Goal: Information Seeking & Learning: Learn about a topic

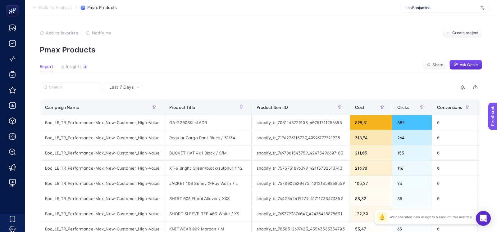
click at [422, 10] on div "Les Benjamins" at bounding box center [444, 8] width 89 height 10
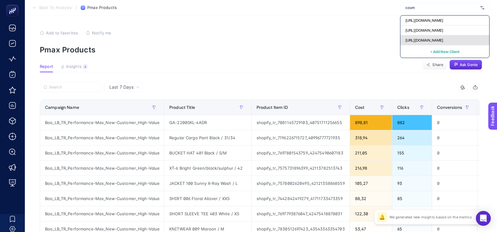
type input "cosm"
click at [427, 44] on div "[URL][DOMAIN_NAME]" at bounding box center [444, 40] width 89 height 10
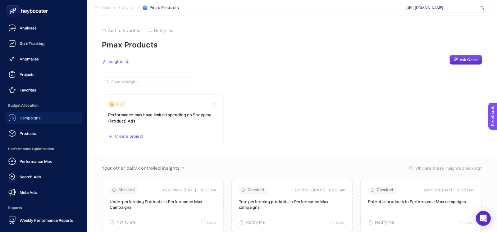
click at [25, 120] on span "Campaigns" at bounding box center [30, 118] width 21 height 5
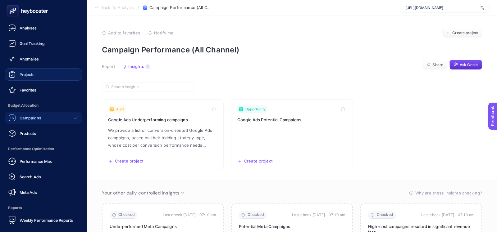
click at [25, 78] on div "Projects" at bounding box center [21, 74] width 26 height 7
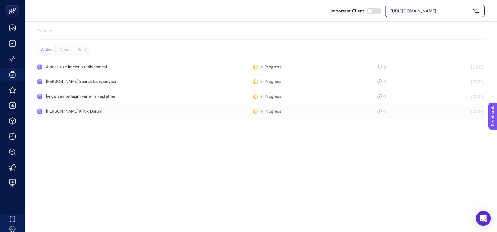
click at [80, 114] on div "Anahtar Kelimelerde Kritik Durum" at bounding box center [117, 111] width 143 height 5
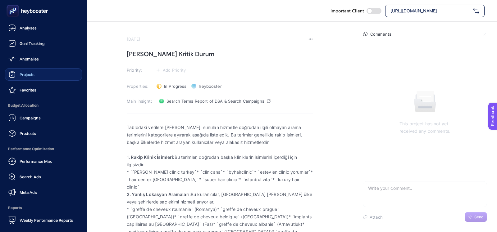
click at [20, 74] on span "Projects" at bounding box center [27, 74] width 15 height 5
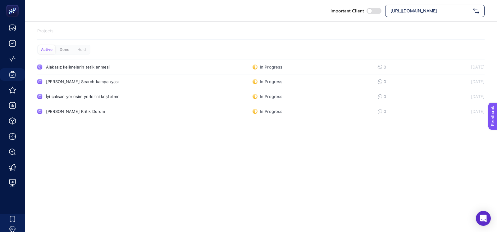
click at [65, 48] on div "Done" at bounding box center [64, 49] width 17 height 9
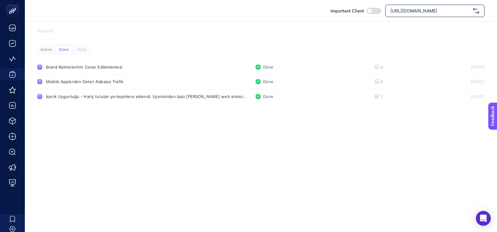
click at [41, 45] on div "Active" at bounding box center [46, 49] width 17 height 9
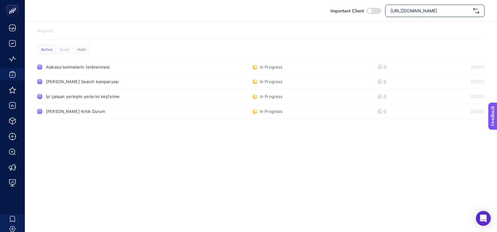
click at [76, 48] on div "Hold" at bounding box center [81, 49] width 17 height 9
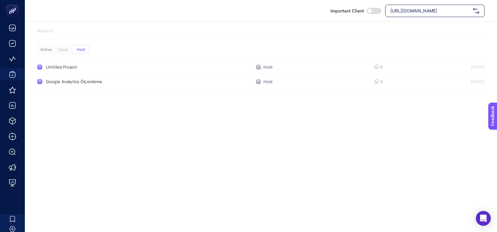
click at [46, 48] on div "Active" at bounding box center [46, 49] width 17 height 9
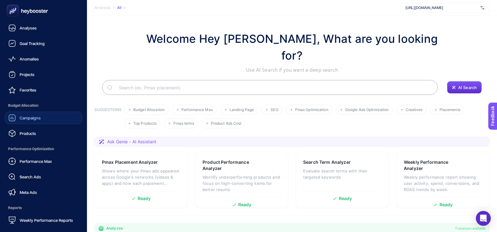
click at [22, 113] on link "Campaigns" at bounding box center [43, 118] width 77 height 12
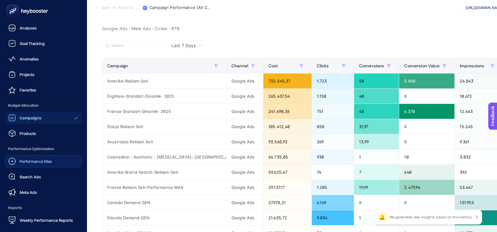
click at [25, 166] on link "Performance Max" at bounding box center [43, 161] width 77 height 12
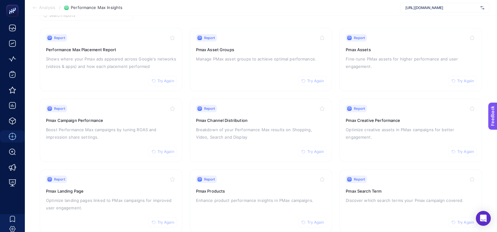
click at [335, 170] on section "Report Try Again Performance Max Placement Report Shows where your Pmax ads app…" at bounding box center [261, 130] width 442 height 205
click at [358, 180] on span "Report" at bounding box center [359, 179] width 11 height 5
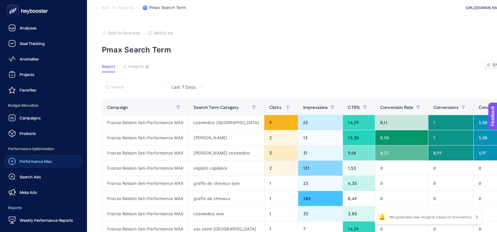
click at [23, 161] on span "Performance Max" at bounding box center [36, 161] width 32 height 5
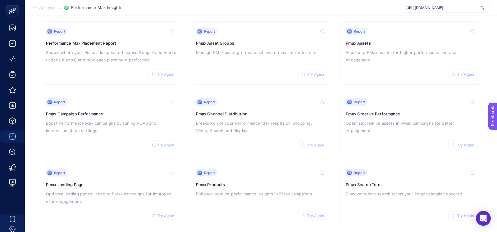
scroll to position [72, 0]
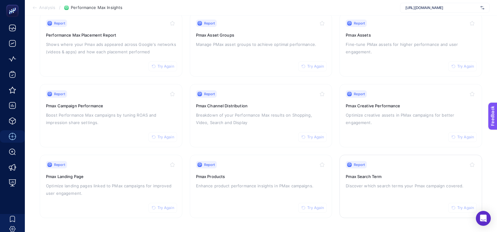
click at [363, 177] on h3 "Pmax Search Term" at bounding box center [411, 177] width 130 height 6
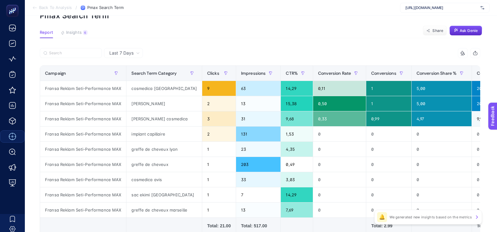
scroll to position [38, 0]
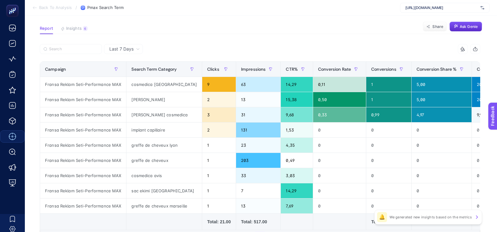
click at [123, 46] on span "Last 7 Days" at bounding box center [121, 49] width 24 height 6
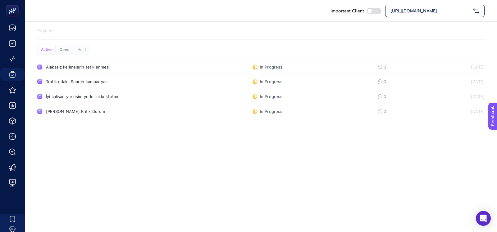
click at [68, 47] on div "Done" at bounding box center [64, 49] width 17 height 9
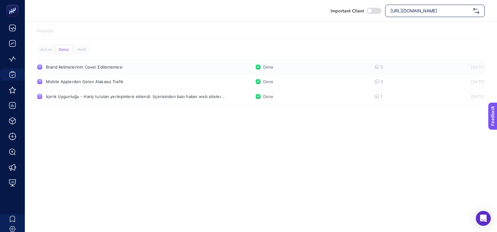
click at [55, 66] on div "Brand Kelimelerinin Cover Edilememesi" at bounding box center [117, 67] width 143 height 5
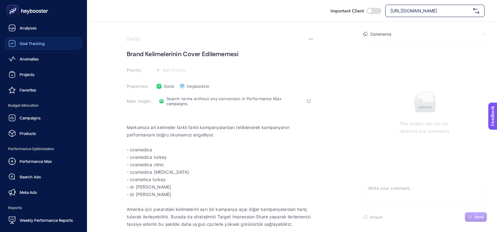
click at [17, 43] on div "Goal Tracking" at bounding box center [26, 43] width 36 height 7
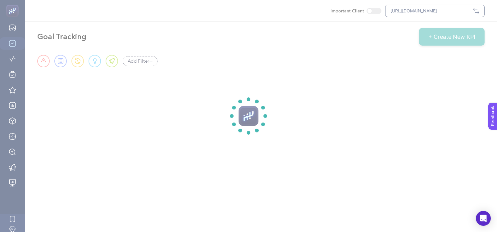
click at [14, 30] on section at bounding box center [248, 116] width 497 height 232
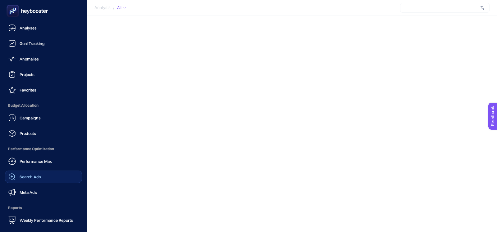
click at [39, 177] on span "Search Ads" at bounding box center [30, 177] width 21 height 5
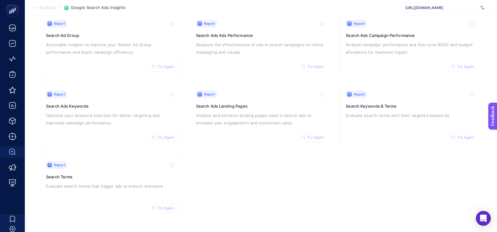
scroll to position [72, 0]
click at [139, 169] on div "Report Try Again Search Terms Evaluate search terms that trigger ads to ensure …" at bounding box center [111, 186] width 130 height 51
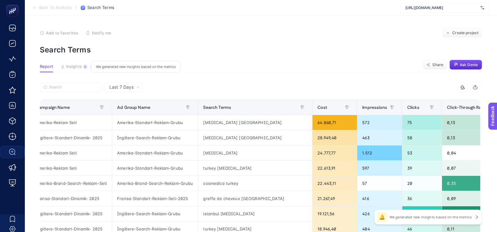
click at [69, 69] on span "Insights" at bounding box center [74, 66] width 16 height 5
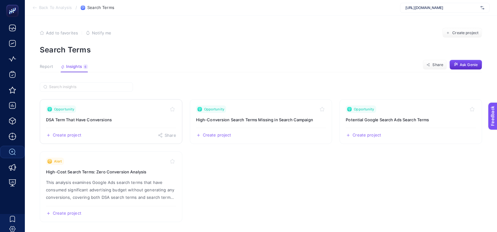
click at [154, 112] on div "Opportunity" at bounding box center [111, 109] width 130 height 7
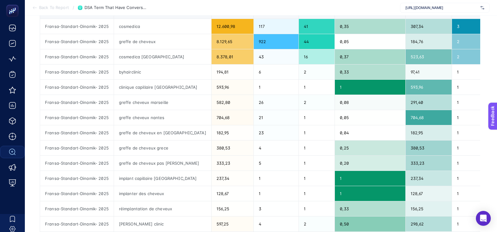
scroll to position [76, 0]
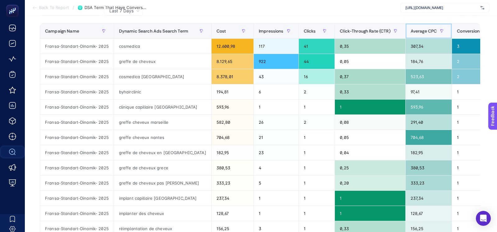
click at [405, 37] on th "Average CPC" at bounding box center [428, 31] width 47 height 15
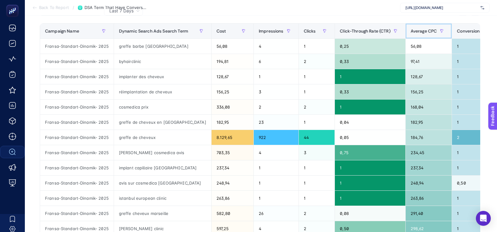
click at [405, 37] on th "Average CPC" at bounding box center [428, 31] width 47 height 15
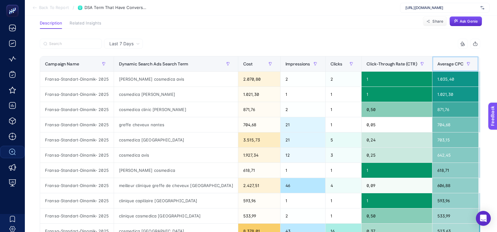
scroll to position [0, 0]
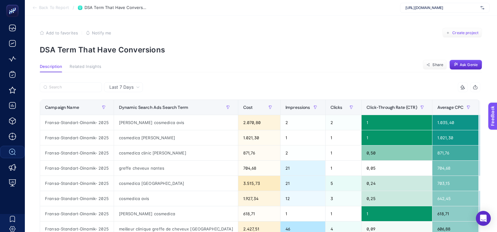
click at [458, 35] on button "Create project" at bounding box center [462, 33] width 40 height 10
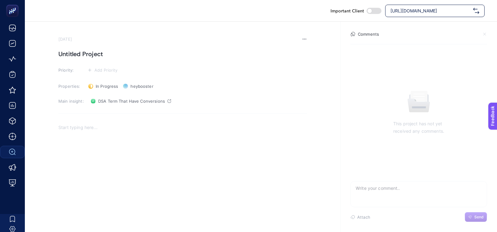
click at [88, 60] on section "September 19, 2025 Untitled Project Priority: Add Priority Properties: In Progr…" at bounding box center [182, 140] width 248 height 207
click at [88, 59] on section "September 19, 2025 Untitled Project Priority: Add Priority Properties: In Progr…" at bounding box center [182, 140] width 248 height 207
click at [87, 56] on h1 "Untitled Project" at bounding box center [182, 54] width 248 height 10
click at [87, 56] on h1 at bounding box center [182, 54] width 248 height 10
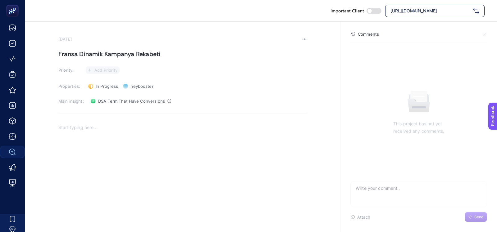
click at [97, 69] on span "Add Priority" at bounding box center [105, 70] width 23 height 5
click at [102, 102] on rect at bounding box center [101, 105] width 21 height 6
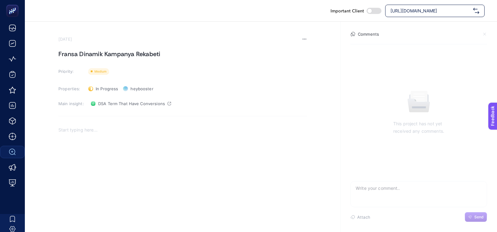
click at [91, 133] on p "Rich Text Editor. Editing area: main" at bounding box center [182, 129] width 248 height 7
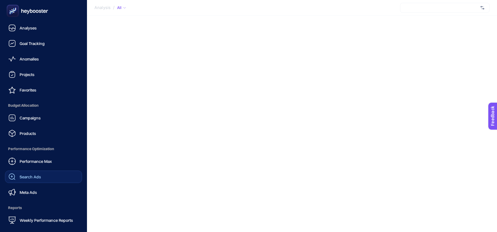
click at [18, 176] on div "Search Ads" at bounding box center [24, 176] width 33 height 7
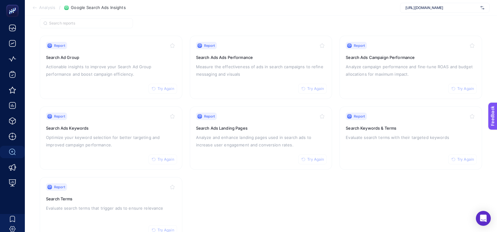
scroll to position [50, 0]
click at [57, 84] on div "Report Try Again Search Ad Group Actionable insights to improve your Search Ad …" at bounding box center [111, 67] width 130 height 51
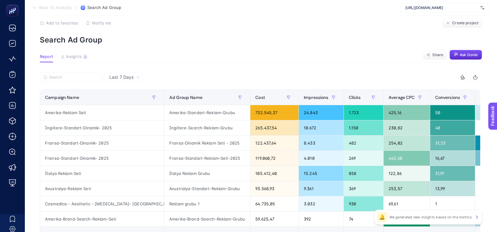
scroll to position [10, 0]
click at [80, 98] on div "Campaign Name" at bounding box center [102, 97] width 114 height 10
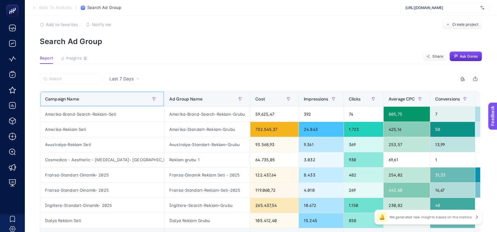
scroll to position [7, 0]
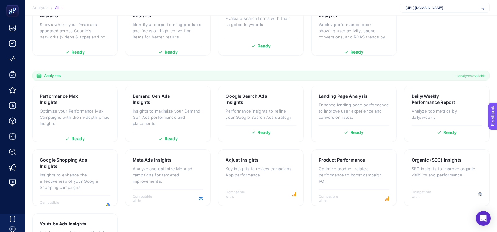
scroll to position [153, 0]
click at [245, 108] on p "Performance insights to refine your Google Search Ads strategy." at bounding box center [260, 114] width 71 height 12
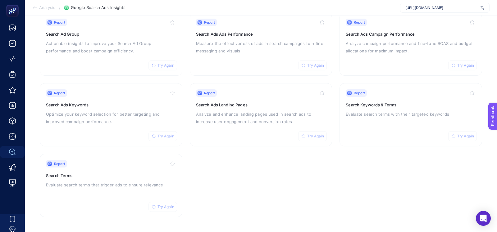
scroll to position [72, 0]
click at [399, 34] on h3 "Search Ads Campaign Performance" at bounding box center [411, 35] width 130 height 6
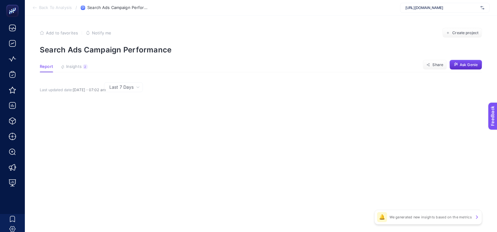
scroll to position [2, 0]
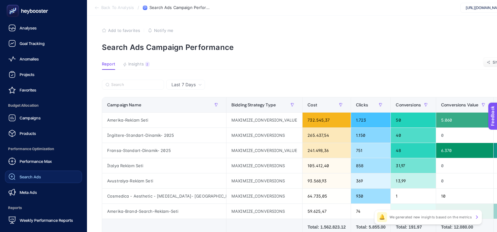
click at [23, 178] on span "Search Ads" at bounding box center [30, 177] width 21 height 5
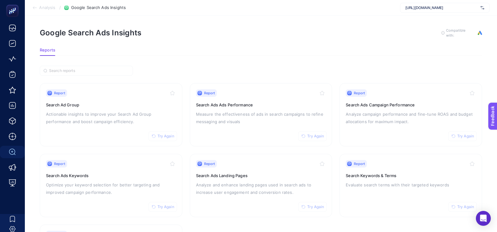
scroll to position [36, 0]
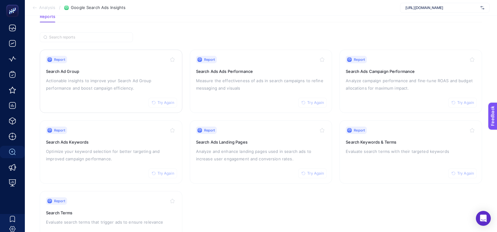
click at [128, 61] on div "Report Try Again" at bounding box center [111, 59] width 130 height 7
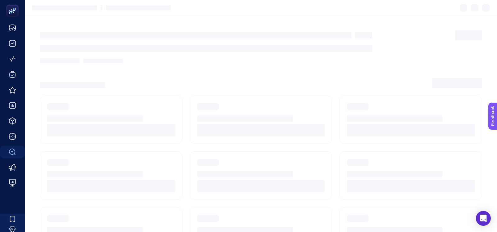
scroll to position [36, 0]
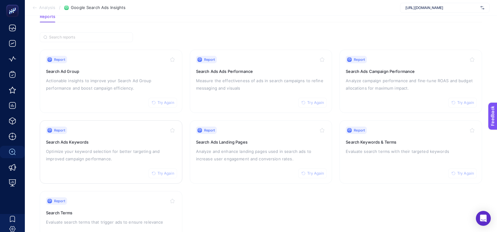
click at [144, 144] on div "Report Try Again Search Ads Keywords Optimize your keyword selection for better…" at bounding box center [111, 152] width 130 height 51
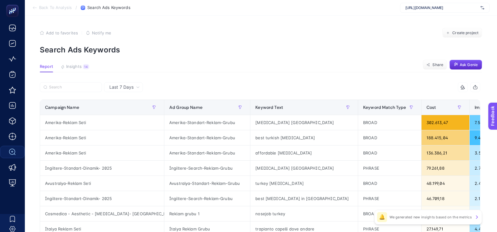
scroll to position [15, 0]
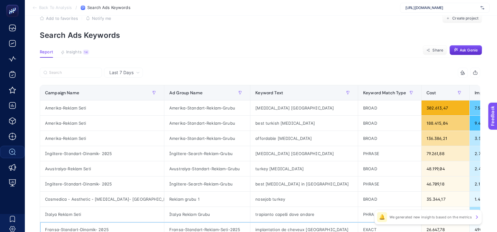
click at [59, 228] on div "Fransa-Standart-Dinamik- 2025" at bounding box center [102, 229] width 124 height 15
copy tr "Fransa-Standart-Dinamik- 2025"
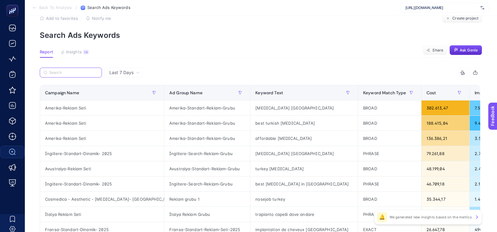
click at [66, 71] on input "Search" at bounding box center [73, 73] width 49 height 5
paste input "Fransa-Standart-Dinamik- 2025"
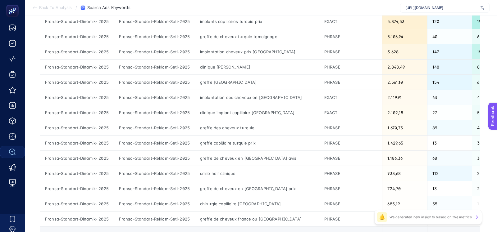
scroll to position [265, 0]
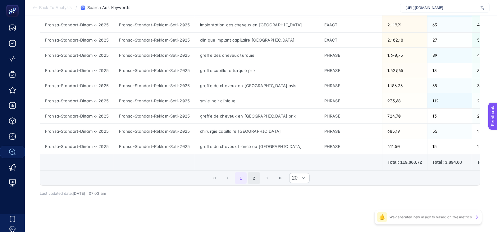
type input "Fransa-Standart-Dinamik- 2025"
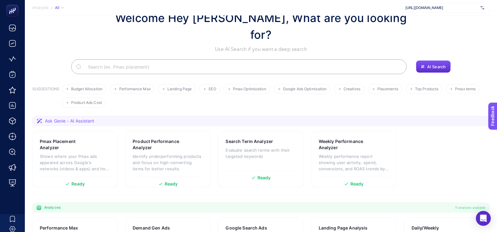
scroll to position [22, 0]
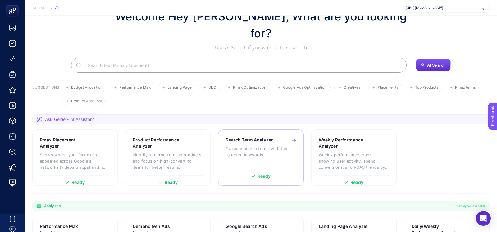
click at [272, 137] on h3 "Search Term Analyzer" at bounding box center [249, 140] width 48 height 6
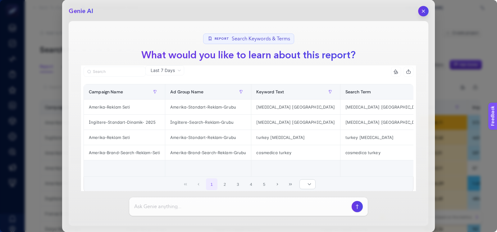
click at [421, 12] on icon "button" at bounding box center [423, 11] width 5 height 5
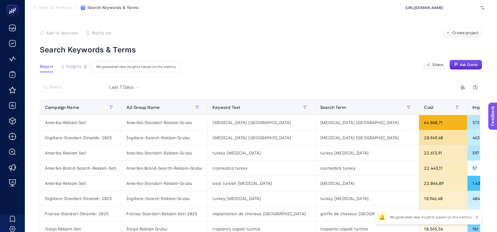
click at [75, 68] on span "Insights" at bounding box center [74, 66] width 16 height 5
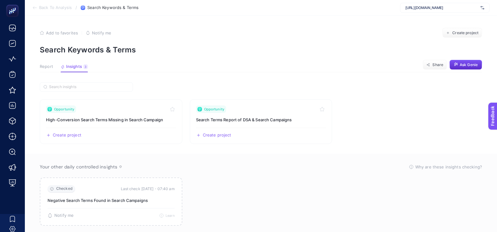
click at [47, 67] on span "Report" at bounding box center [46, 66] width 13 height 5
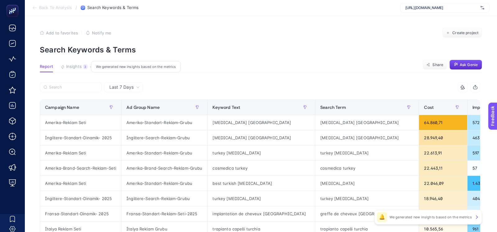
click at [70, 67] on span "Insights" at bounding box center [74, 66] width 16 height 5
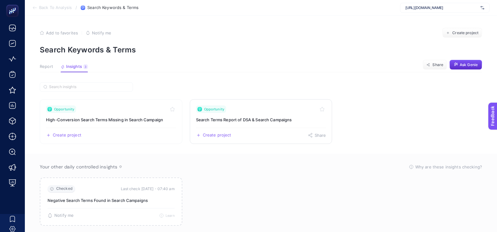
click at [207, 117] on h3 "Search Terms Report of DSA & Search Campaigns" at bounding box center [261, 120] width 130 height 6
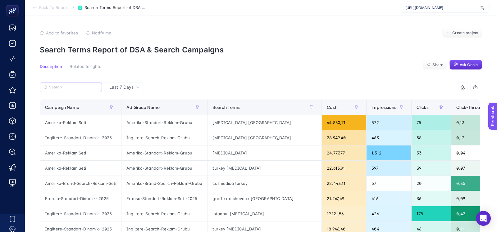
click at [64, 84] on label at bounding box center [71, 87] width 62 height 10
click at [64, 85] on input "Search" at bounding box center [73, 87] width 49 height 5
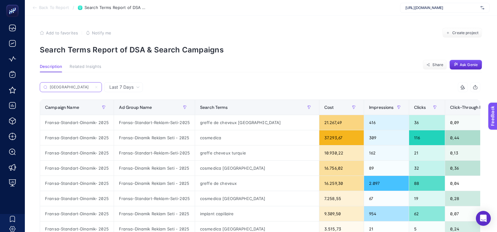
type input "fransa"
click at [231, 114] on th "Search Terms" at bounding box center [257, 107] width 124 height 15
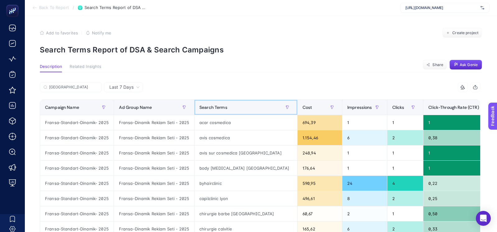
click at [231, 114] on th "Search Terms" at bounding box center [245, 107] width 103 height 15
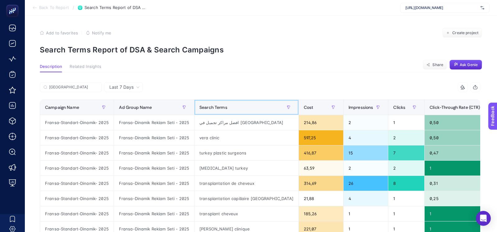
click at [231, 114] on th "Search Terms" at bounding box center [246, 107] width 104 height 15
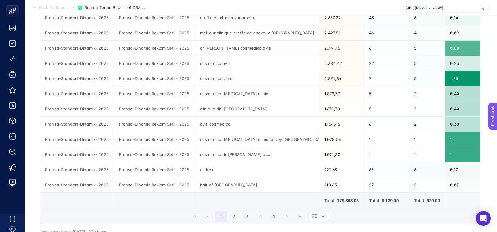
scroll to position [228, 0]
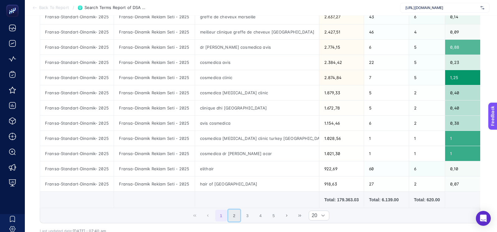
click at [238, 213] on button "2" at bounding box center [234, 216] width 12 height 12
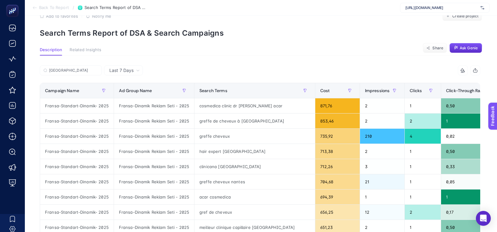
scroll to position [4, 0]
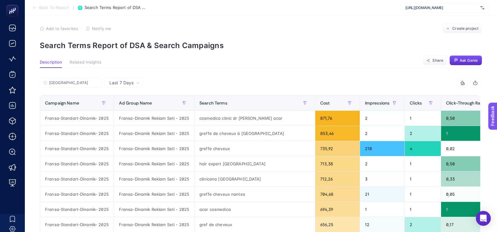
click at [35, 8] on icon at bounding box center [34, 8] width 3 height 0
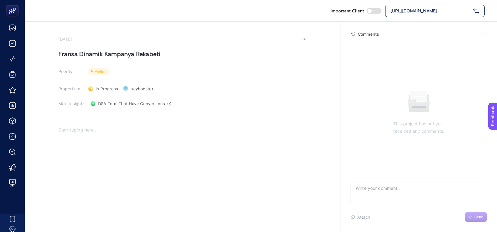
click at [396, 8] on span "[URL][DOMAIN_NAME]" at bounding box center [430, 11] width 80 height 6
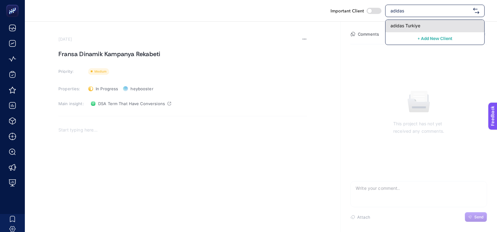
type input "adidas"
click at [395, 25] on span "adidas Turkiye" at bounding box center [405, 26] width 30 height 6
checkbox input "true"
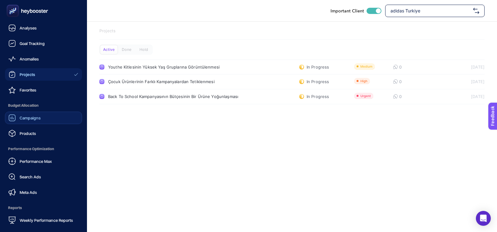
click at [35, 113] on link "Campaigns" at bounding box center [43, 118] width 77 height 12
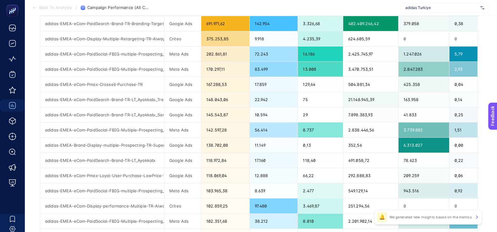
scroll to position [116, 0]
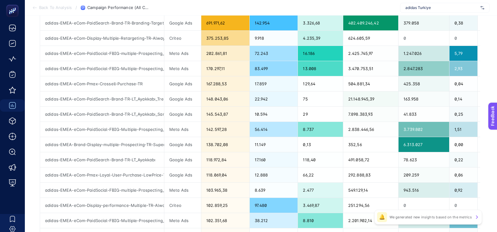
click at [389, 3] on section "Back To Analysis / Campaign Performance (All Channel) adidas Turkiye" at bounding box center [261, 8] width 472 height 16
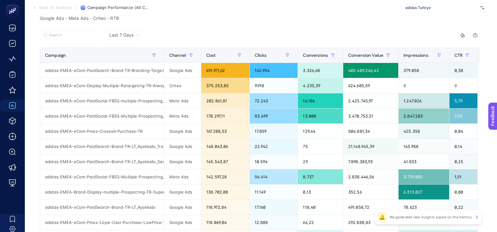
scroll to position [67, 0]
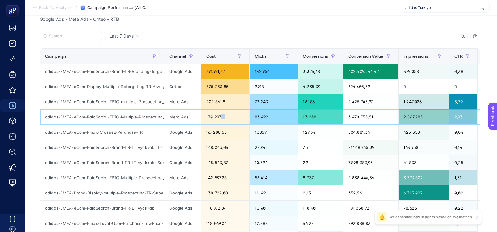
click at [224, 116] on div "170.297,11" at bounding box center [225, 117] width 48 height 15
click at [229, 103] on div "202.861,81" at bounding box center [225, 101] width 48 height 15
click at [239, 29] on div "Google Ads - Meta Ads - Criteo - RTB Last 7 Days 14 items selected Campaign Cha…" at bounding box center [260, 226] width 450 height 422
click at [235, 26] on div "Google Ads - Meta Ads - Criteo - RTB Last 7 Days 14 items selected Campaign Cha…" at bounding box center [260, 226] width 450 height 422
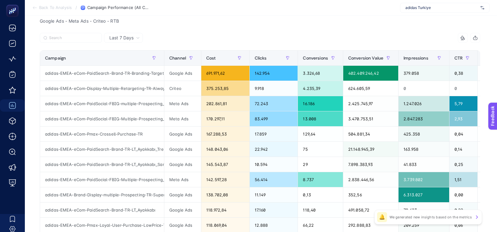
scroll to position [64, 0]
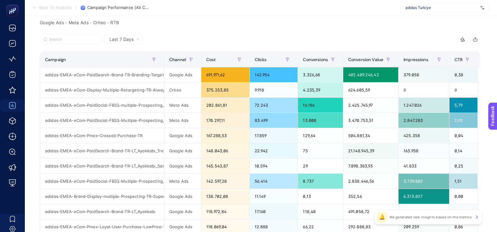
click at [149, 23] on div "Google Ads - Meta Ads - Criteo - RTB" at bounding box center [260, 22] width 450 height 9
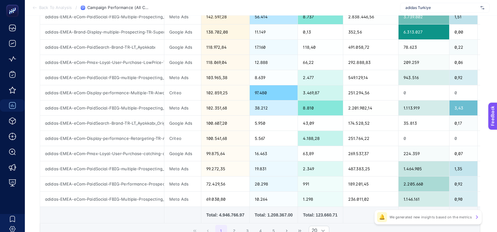
scroll to position [228, 0]
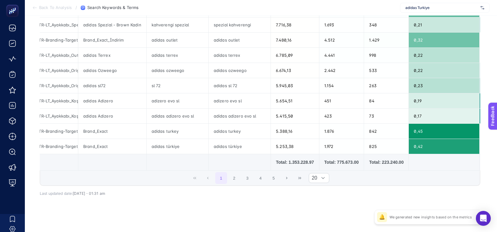
scroll to position [265, 0]
click at [237, 179] on button "2" at bounding box center [234, 179] width 12 height 12
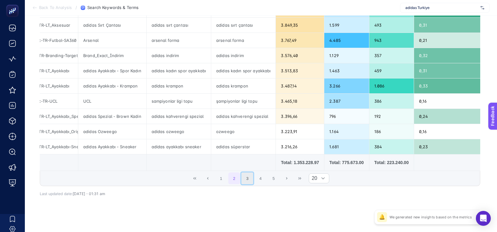
click at [245, 180] on button "3" at bounding box center [247, 179] width 12 height 12
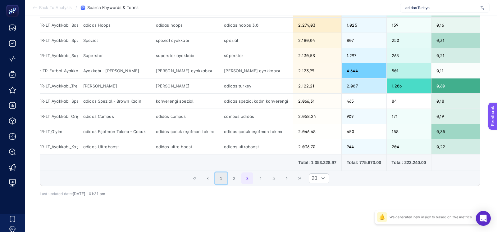
click at [221, 173] on button "1" at bounding box center [221, 179] width 12 height 12
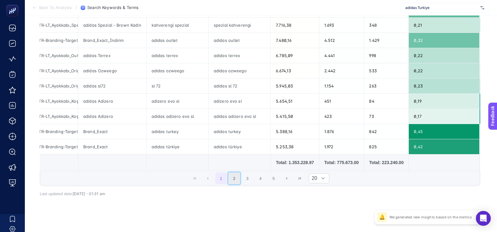
click at [234, 176] on button "2" at bounding box center [234, 179] width 12 height 12
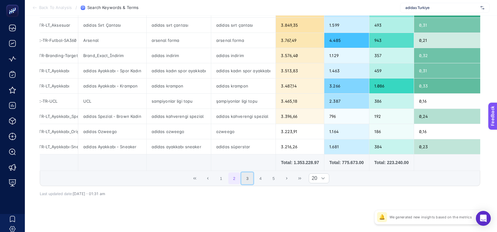
click at [247, 173] on button "3" at bounding box center [247, 179] width 12 height 12
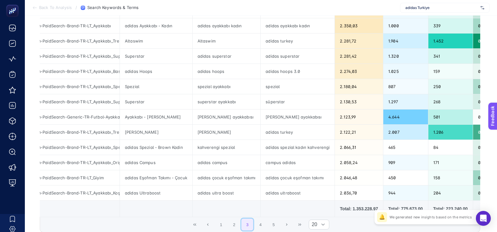
scroll to position [218, 0]
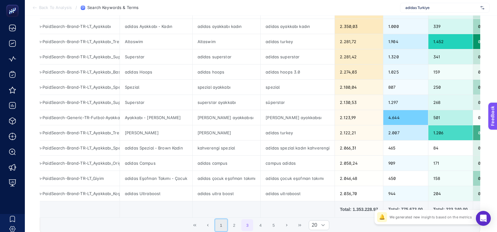
click at [220, 220] on button "1" at bounding box center [221, 226] width 12 height 12
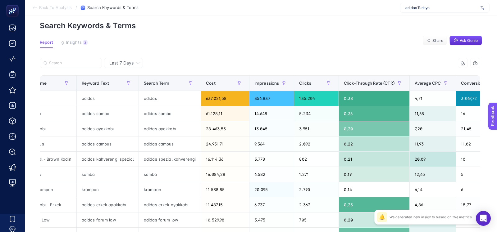
scroll to position [0, 157]
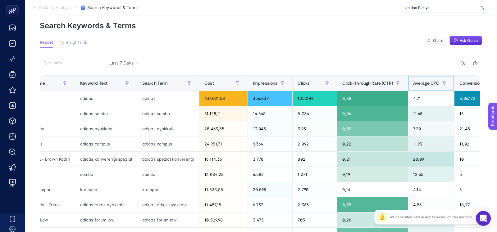
click at [420, 77] on th "Average CPC" at bounding box center [431, 83] width 47 height 15
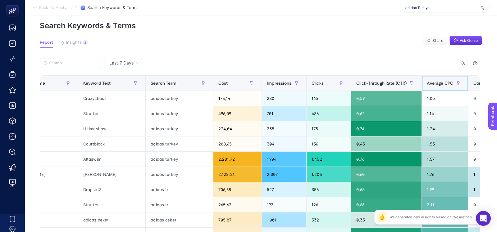
click at [436, 86] on div "Average CPC" at bounding box center [445, 83] width 36 height 10
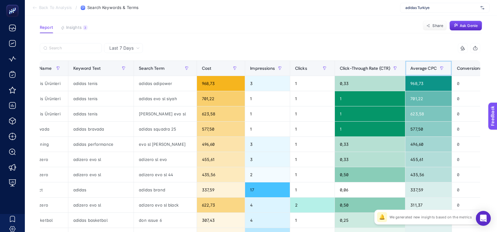
scroll to position [40, 0]
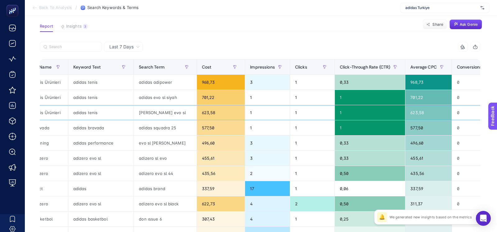
click at [162, 113] on div "[PERSON_NAME] evo sl" at bounding box center [165, 112] width 62 height 15
copy tr "[PERSON_NAME] evo sl"
click at [298, 56] on div "9 items selected Campaign Name Ad Group Name Keyword Text Search Term Cost Impr…" at bounding box center [260, 226] width 440 height 369
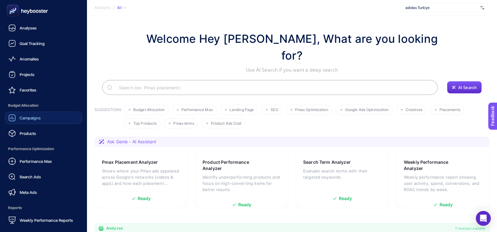
click at [31, 121] on div "Campaigns" at bounding box center [24, 117] width 32 height 7
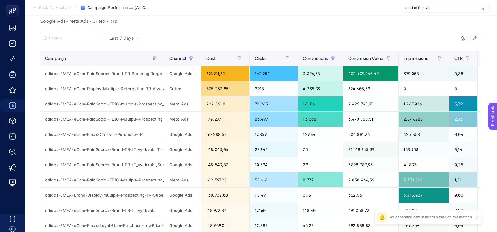
scroll to position [66, 0]
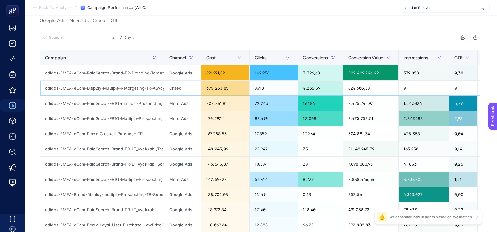
click at [166, 92] on div "Criteo" at bounding box center [182, 88] width 37 height 15
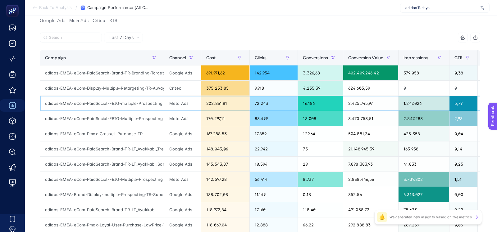
click at [166, 97] on div "Meta Ads" at bounding box center [182, 103] width 37 height 15
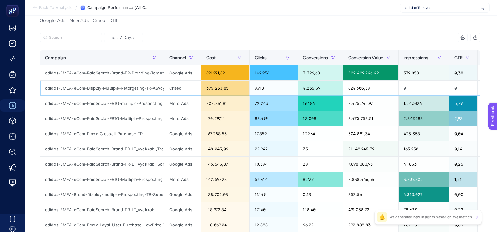
click at [166, 94] on div "Criteo" at bounding box center [182, 88] width 37 height 15
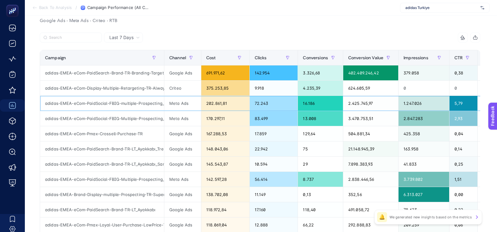
click at [165, 99] on div "Meta Ads" at bounding box center [182, 103] width 37 height 15
click at [165, 115] on div "Meta Ads" at bounding box center [182, 118] width 37 height 15
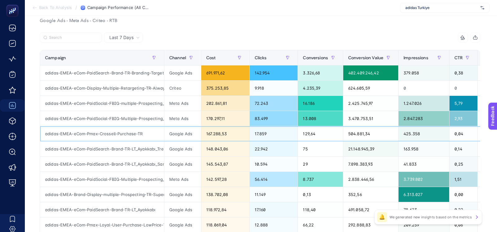
click at [166, 130] on div "Google Ads" at bounding box center [182, 133] width 37 height 15
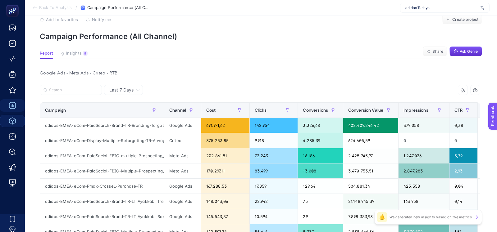
scroll to position [0, 0]
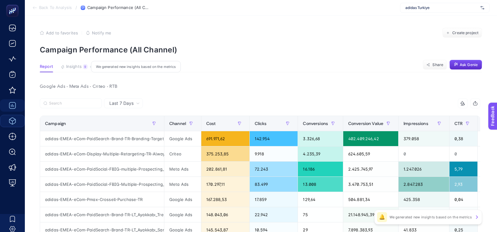
click at [81, 71] on button "Insights 9 We generated new insights based on the metrics" at bounding box center [74, 68] width 27 height 8
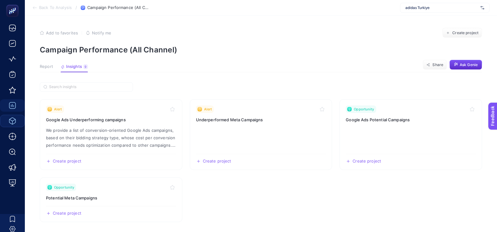
click at [46, 68] on span "Report" at bounding box center [46, 66] width 13 height 5
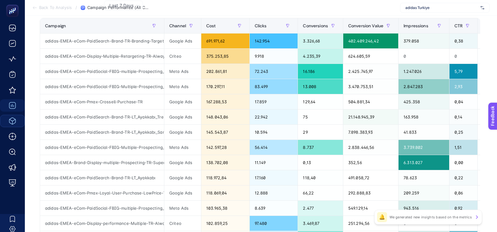
scroll to position [100, 0]
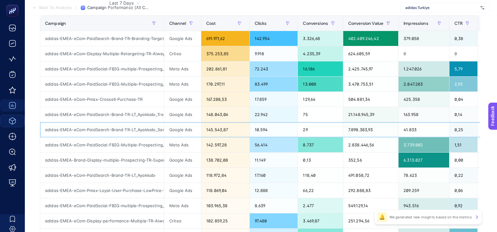
drag, startPoint x: 158, startPoint y: 131, endPoint x: 168, endPoint y: 130, distance: 9.6
click at [168, 130] on tr "adidas-EMEA-eCom-PaidSearch-Brand-TR-LT_Ayakkabı_Samba_TargetIS Google Ads 145.…" at bounding box center [462, 129] width 845 height 15
drag, startPoint x: 159, startPoint y: 129, endPoint x: 174, endPoint y: 129, distance: 14.6
click at [174, 129] on tr "adidas-EMEA-eCom-PaidSearch-Brand-TR-LT_Ayakkabı_Samba_TargetIS Google Ads 145.…" at bounding box center [462, 129] width 845 height 15
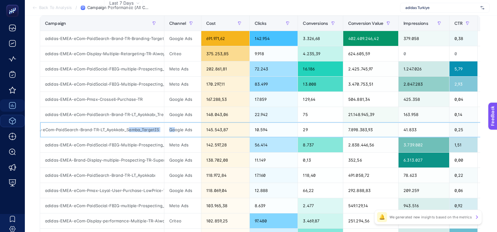
click at [162, 127] on div "adidas-EMEA-eCom-PaidSearch-Brand-TR-LT_Ayakkabı_Samba_TargetIS" at bounding box center [102, 129] width 124 height 15
drag, startPoint x: 151, startPoint y: 113, endPoint x: 170, endPoint y: 113, distance: 18.9
click at [170, 113] on tr "adidas-EMEA-eCom-PaidSearch-Brand-TR-LT_Ayakkabı_TrendUrunler Google Ads 148.04…" at bounding box center [462, 114] width 845 height 15
click at [145, 114] on div "adidas-EMEA-eCom-PaidSearch-Brand-TR-LT_Ayakkabı_TrendUrunler" at bounding box center [102, 114] width 124 height 15
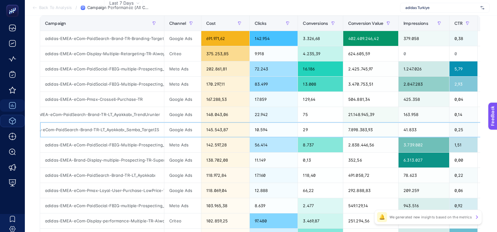
click at [142, 130] on div "adidas-EMEA-eCom-PaidSearch-Brand-TR-LT_Ayakkabı_Samba_TargetIS" at bounding box center [102, 129] width 124 height 15
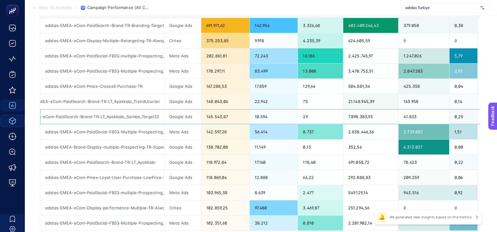
scroll to position [116, 0]
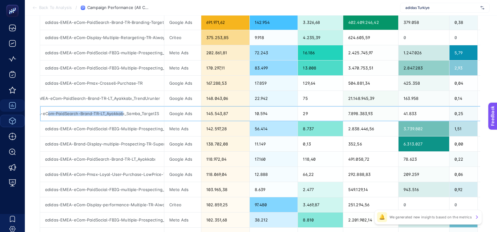
drag, startPoint x: 122, startPoint y: 113, endPoint x: 47, endPoint y: 113, distance: 75.2
click at [47, 113] on div "adidas-EMEA-eCom-PaidSearch-Brand-TR-LT_Ayakkabı_Samba_TargetIS" at bounding box center [102, 113] width 124 height 15
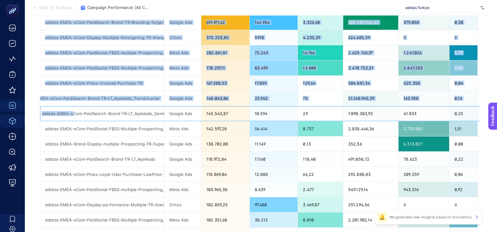
scroll to position [0, 0]
drag, startPoint x: 47, startPoint y: 113, endPoint x: 36, endPoint y: 114, distance: 10.6
click at [36, 114] on div "Last 7 Days 14 items selected Campaign Channel Cost Clicks Conversions Conversi…" at bounding box center [260, 185] width 450 height 406
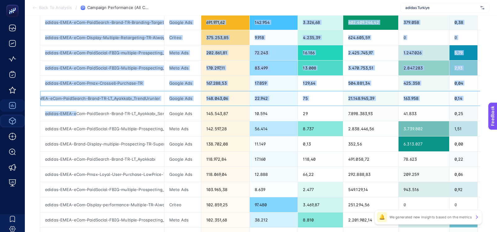
click at [75, 95] on div "adidas-EMEA-eCom-PaidSearch-Brand-TR-LT_Ayakkabı_TrendUrunler" at bounding box center [102, 98] width 124 height 15
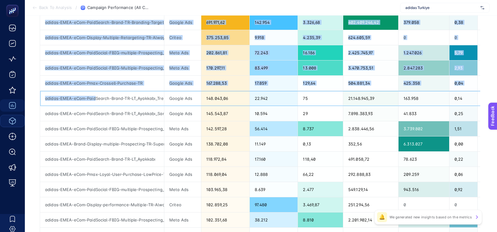
drag, startPoint x: 73, startPoint y: 97, endPoint x: 38, endPoint y: 99, distance: 35.1
click at [38, 99] on div "Last 7 Days 14 items selected Campaign Channel Cost Clicks Conversions Conversi…" at bounding box center [260, 185] width 450 height 406
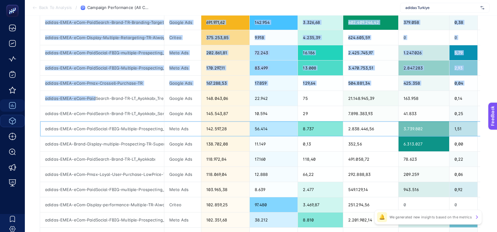
click at [102, 122] on div "adidas-EMEA-eCom-PaidSocial-FBIG-Multiple-Prospecting_NA-TR-BackToSchoolFW25-DP…" at bounding box center [102, 128] width 124 height 15
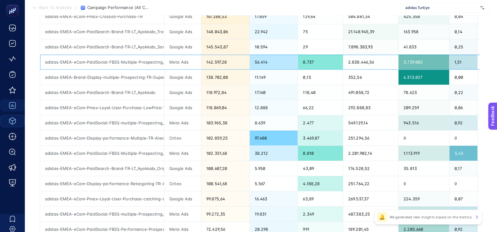
scroll to position [184, 0]
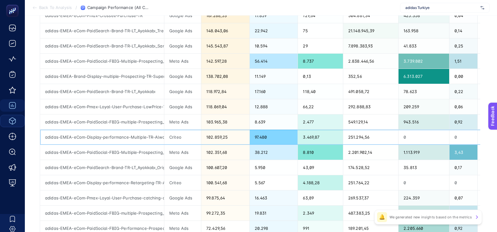
click at [103, 130] on div "adidas-EMEA-eCom-Display-performance-Multiple-TR-AlwaysOnMidFunnelAcquisition-2…" at bounding box center [102, 137] width 124 height 15
click at [102, 135] on div "adidas-EMEA-eCom-Display-performance-Multiple-TR-AlwaysOnMidFunnelAcquisition-2…" at bounding box center [102, 137] width 124 height 15
click at [32, 166] on article "Add to favorites false Notify me Create project Campaign Performance (All Chann…" at bounding box center [261, 82] width 472 height 502
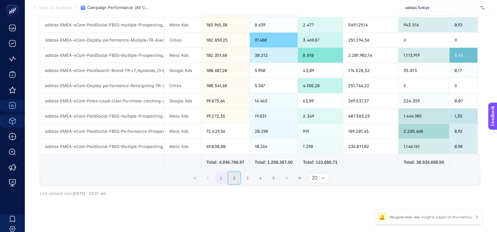
click at [239, 179] on button "2" at bounding box center [234, 178] width 12 height 12
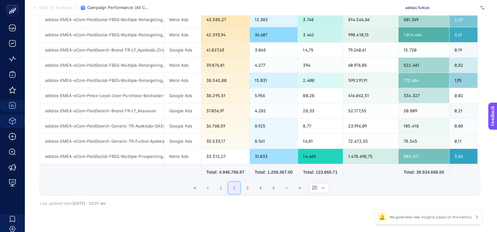
scroll to position [275, 0]
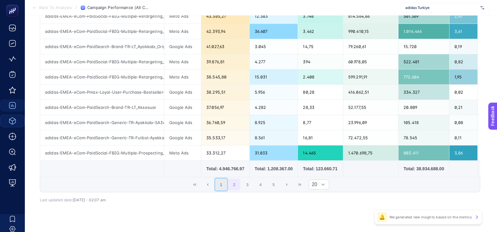
click at [221, 183] on button "1" at bounding box center [221, 185] width 12 height 12
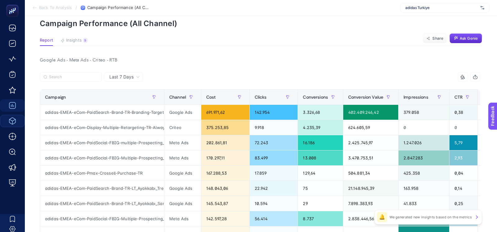
scroll to position [48, 0]
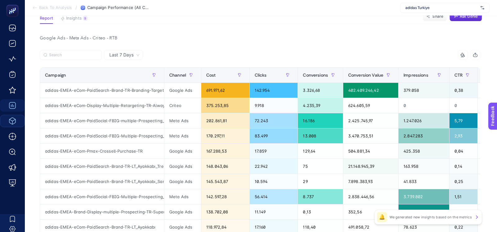
click at [477, 56] on icon "button" at bounding box center [475, 54] width 5 height 5
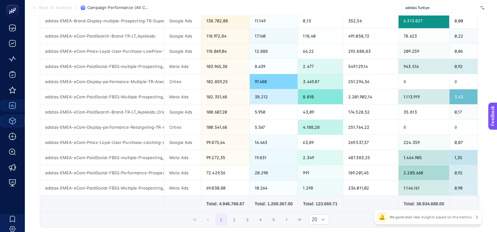
scroll to position [253, 0]
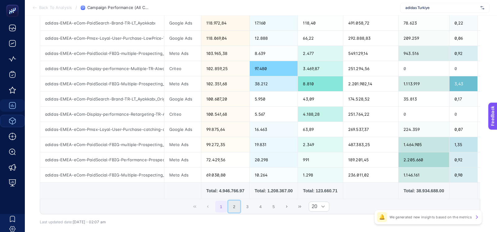
click at [234, 201] on button "2" at bounding box center [234, 207] width 12 height 12
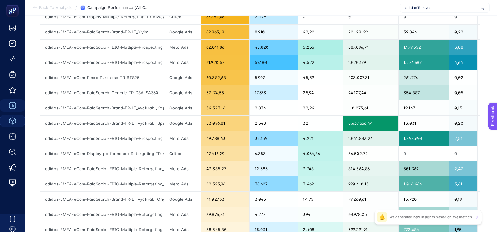
scroll to position [53, 0]
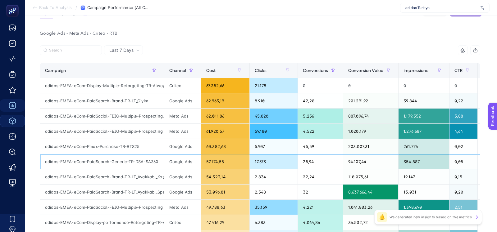
click at [128, 160] on div "adidas-EMEA-eCom-PaidSearch-Generic-TR-DSA-SA360" at bounding box center [102, 161] width 124 height 15
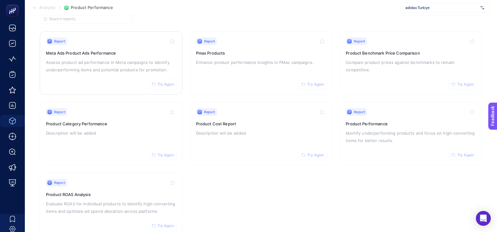
scroll to position [59, 0]
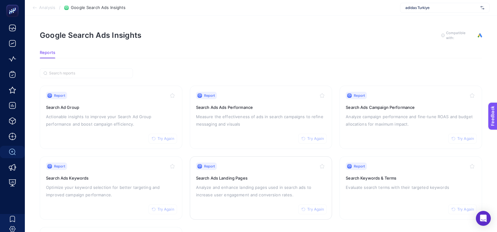
scroll to position [72, 0]
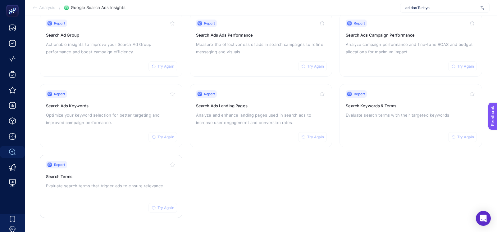
click at [161, 169] on div "Report Try Again Search Terms Evaluate search terms that trigger ads to ensure …" at bounding box center [111, 186] width 130 height 51
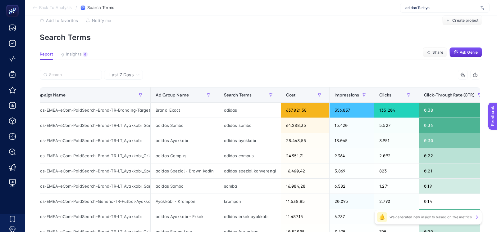
scroll to position [12, 0]
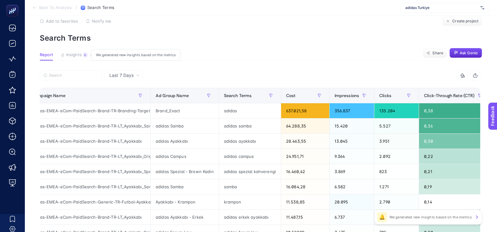
click at [84, 55] on div "6" at bounding box center [85, 54] width 5 height 5
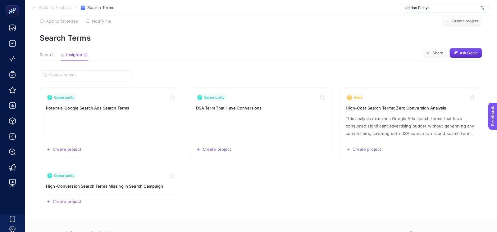
click at [49, 57] on span "Report" at bounding box center [46, 54] width 13 height 5
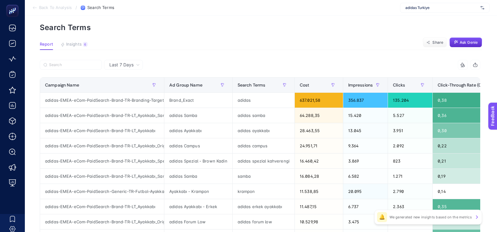
scroll to position [23, 0]
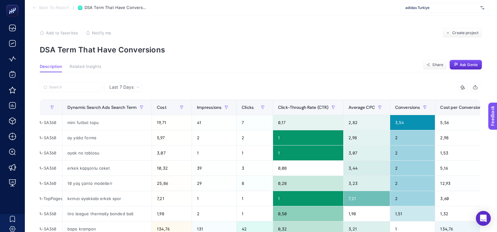
scroll to position [0, 103]
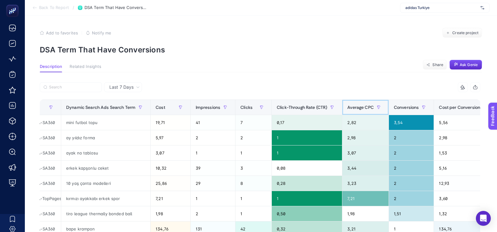
click at [359, 108] on span "Average CPC" at bounding box center [360, 107] width 26 height 5
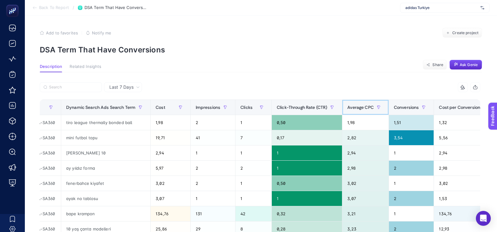
click at [359, 108] on span "Average CPC" at bounding box center [360, 107] width 26 height 5
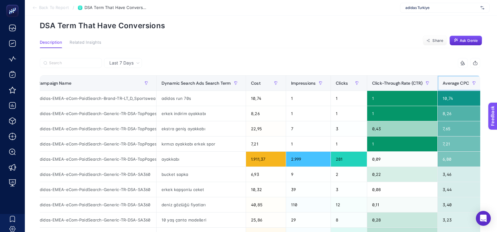
scroll to position [0, 6]
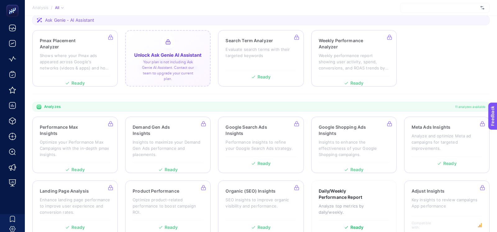
scroll to position [120, 0]
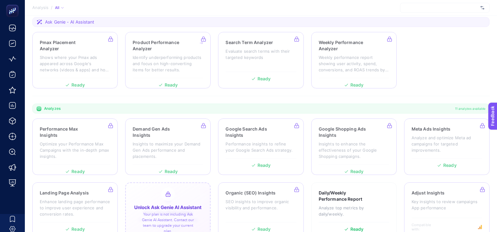
click at [175, 183] on div at bounding box center [167, 211] width 85 height 57
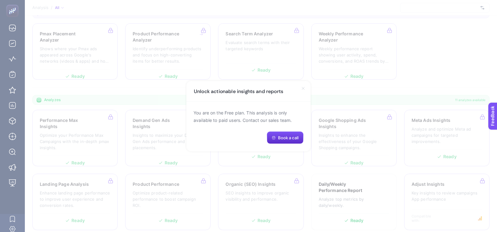
scroll to position [129, 0]
click at [303, 89] on icon at bounding box center [303, 88] width 2 height 2
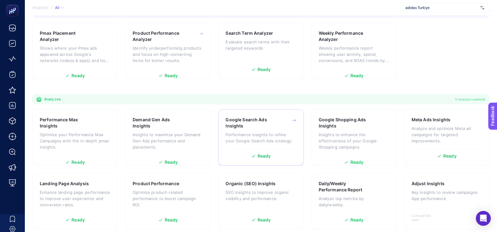
click at [278, 117] on div "Google Search Ads Insights" at bounding box center [260, 123] width 71 height 12
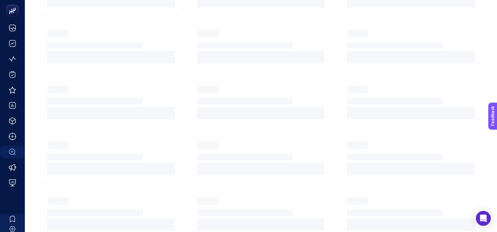
scroll to position [72, 0]
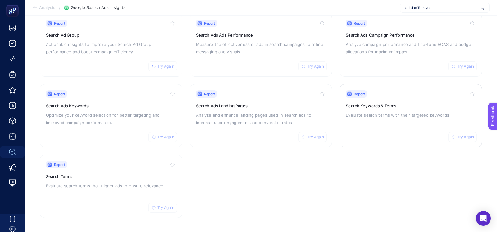
click at [358, 116] on p "Evaluate search terms with their targeted keywords" at bounding box center [411, 115] width 130 height 7
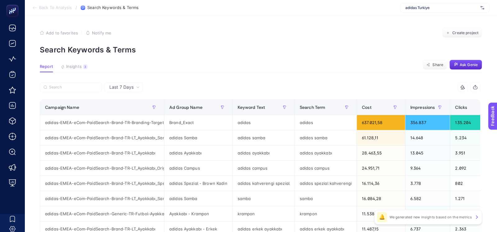
click at [89, 67] on section "Report Insights 3 We generated new insights based on the metrics Share Ask [PER…" at bounding box center [261, 68] width 442 height 8
click at [88, 67] on section "Report Insights 3 We generated new insights based on the metrics Share Ask [PER…" at bounding box center [261, 68] width 442 height 8
click at [86, 67] on div "3" at bounding box center [85, 66] width 5 height 5
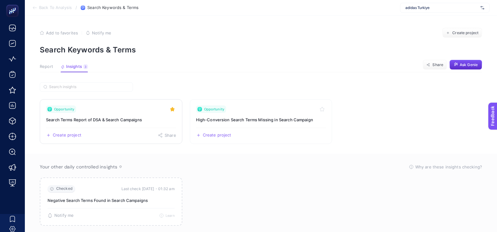
click at [149, 121] on h3 "Search Terms Report of DSA & Search Campaigns" at bounding box center [111, 120] width 130 height 6
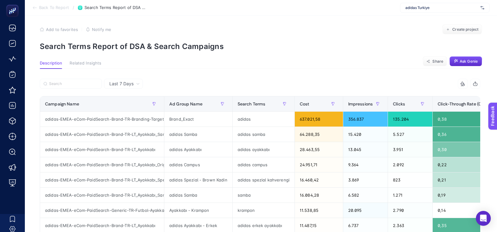
scroll to position [4, 0]
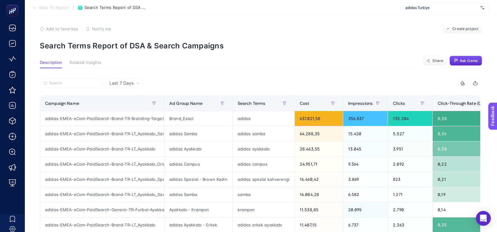
click at [38, 8] on li "Back To Report" at bounding box center [50, 7] width 37 height 5
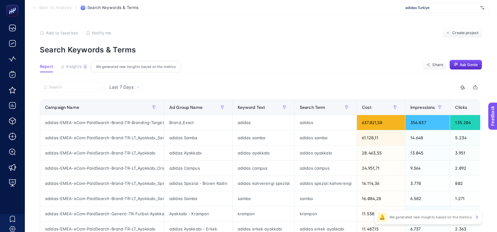
click at [79, 65] on span "Insights" at bounding box center [74, 66] width 16 height 5
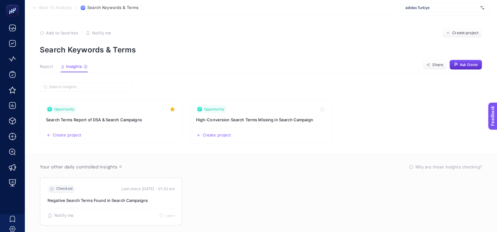
click at [148, 88] on section "Opportunity Search Terms Report of DSA & Search Campaigns Create project Share …" at bounding box center [261, 156] width 442 height 149
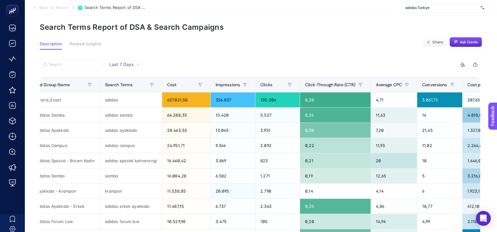
scroll to position [0, 136]
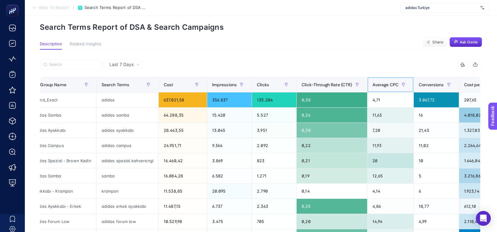
click at [393, 82] on span "Average CPC" at bounding box center [385, 84] width 26 height 5
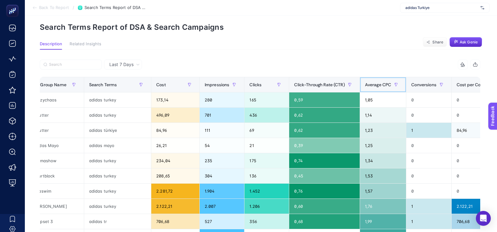
click at [386, 83] on span "Average CPC" at bounding box center [378, 84] width 26 height 5
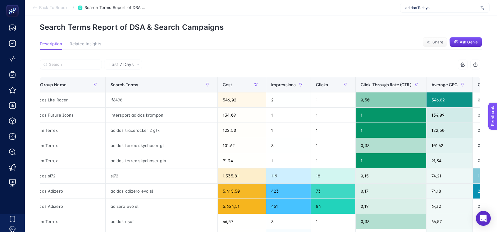
click at [347, 62] on div "9 items selected" at bounding box center [370, 65] width 220 height 10
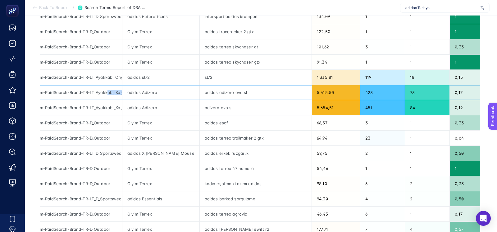
scroll to position [0, 8]
drag, startPoint x: 106, startPoint y: 93, endPoint x: 133, endPoint y: 93, distance: 26.7
click at [133, 93] on tr "adidas-EMEA-eCom-PaidSearch-Brand-TR-LT_Ayakkabı_Koşu adidas Adizero adidas adi…" at bounding box center [391, 92] width 787 height 15
click at [192, 94] on div "adidas Adizero" at bounding box center [160, 92] width 77 height 15
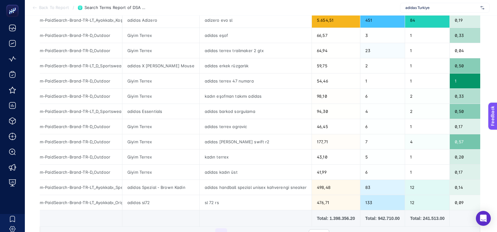
scroll to position [228, 0]
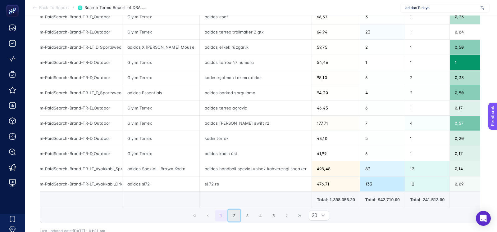
click at [234, 210] on button "2" at bounding box center [234, 216] width 12 height 12
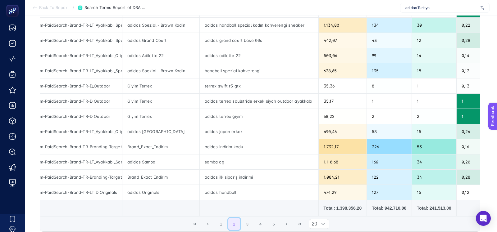
scroll to position [221, 0]
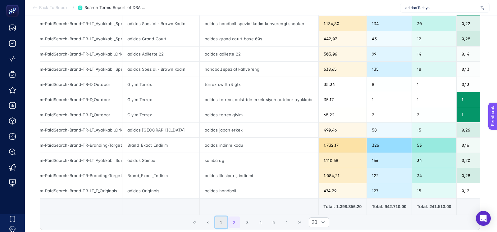
click at [221, 217] on button "1" at bounding box center [221, 223] width 12 height 12
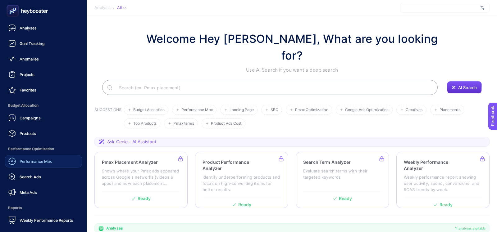
click at [22, 165] on link "Performance Max" at bounding box center [43, 161] width 77 height 12
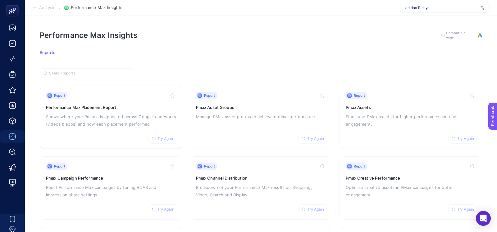
click at [115, 108] on h3 "Performance Max Placement Report" at bounding box center [111, 107] width 130 height 6
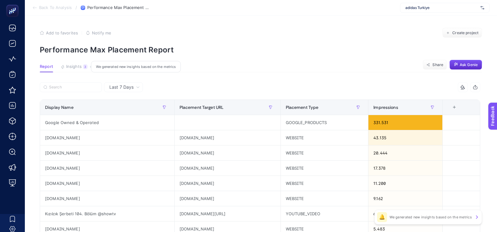
click at [75, 66] on span "Insights" at bounding box center [74, 66] width 16 height 5
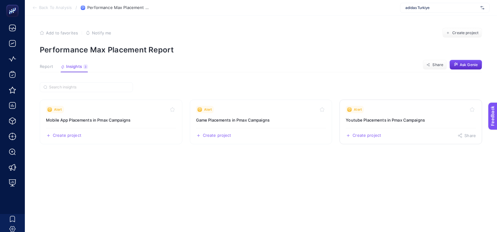
click at [397, 124] on link "Alert Youtube Placements in Pmax Campaigns Create project Share" at bounding box center [410, 122] width 143 height 45
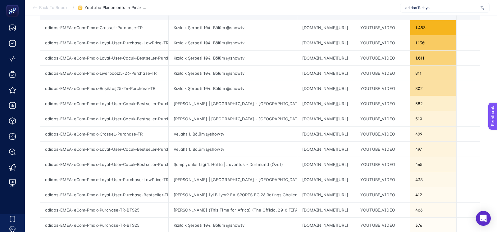
scroll to position [98, 0]
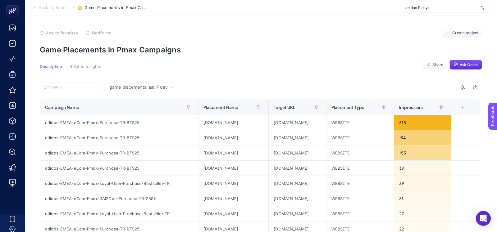
scroll to position [270, 0]
